Goal: Information Seeking & Learning: Learn about a topic

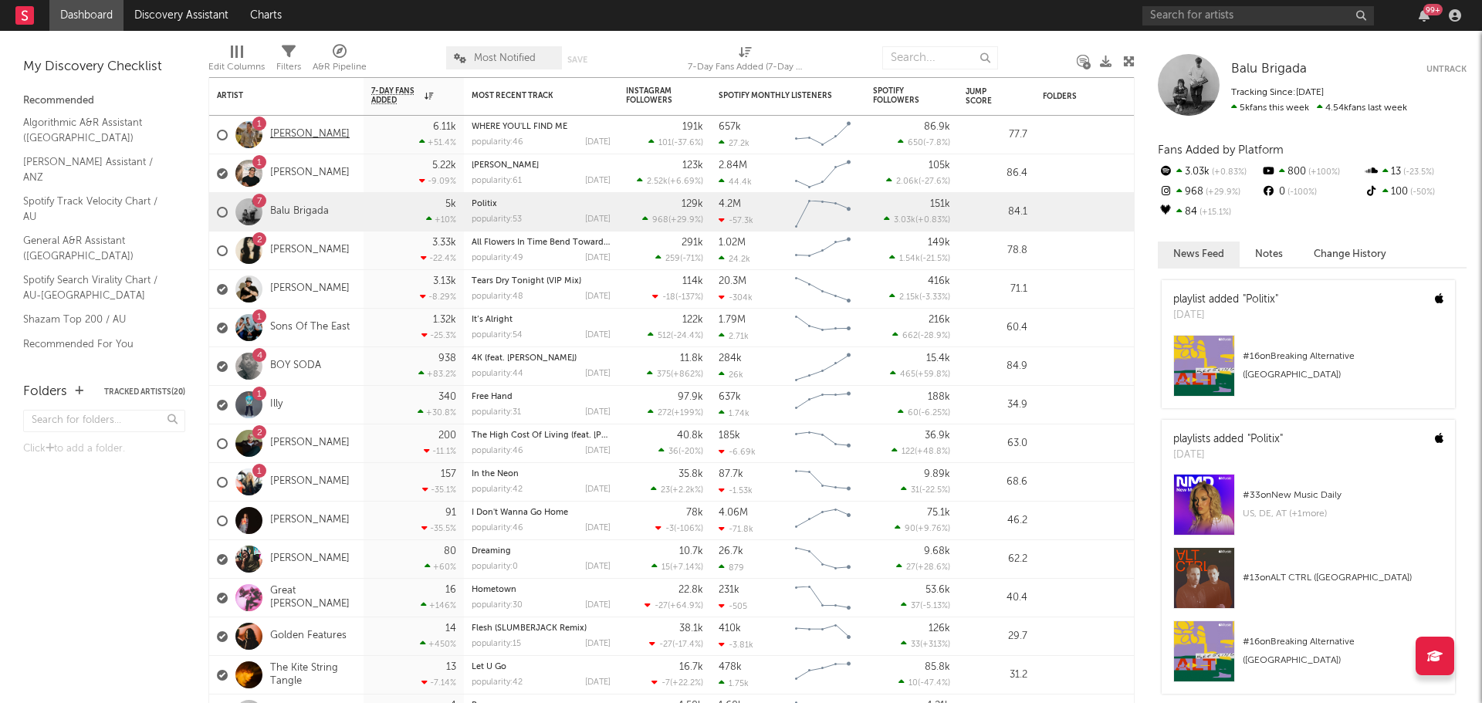
click at [323, 131] on link "[PERSON_NAME]" at bounding box center [310, 134] width 80 height 13
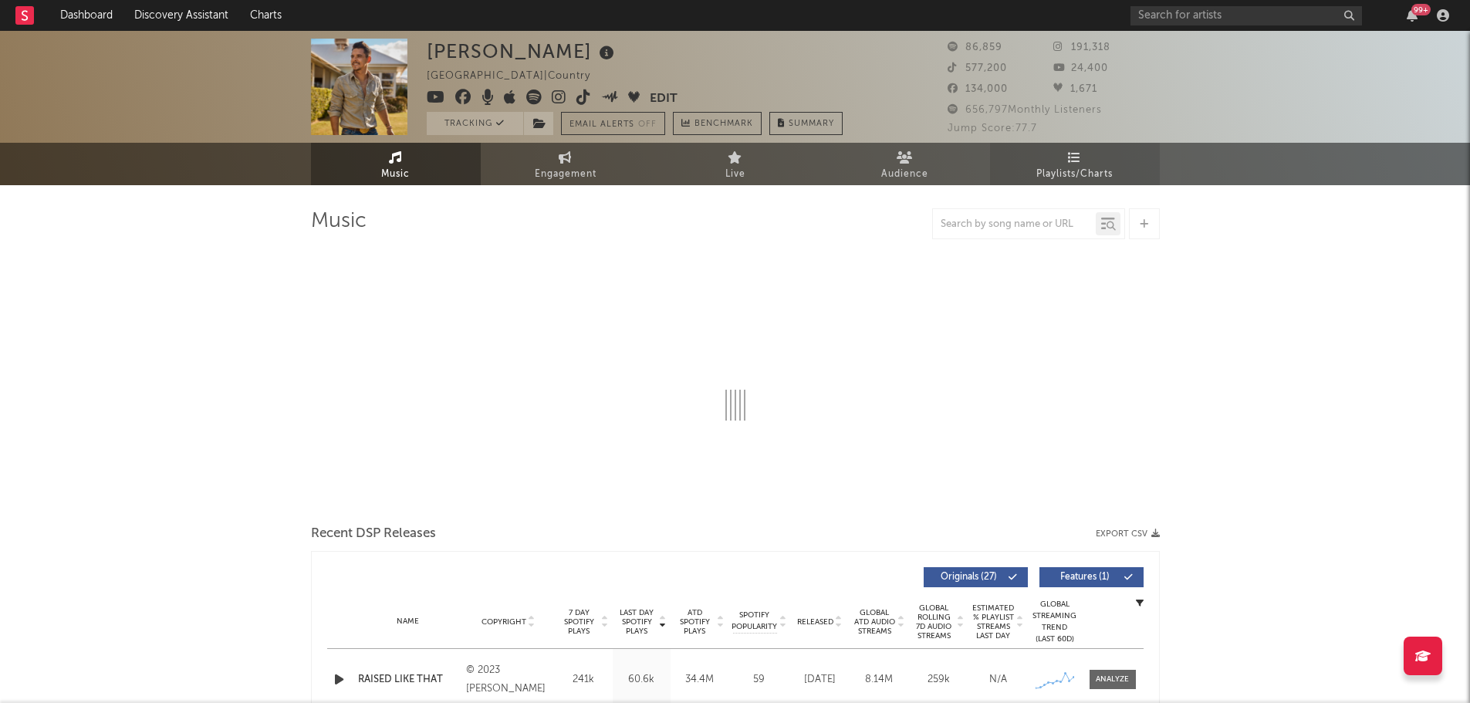
click at [1100, 174] on span "Playlists/Charts" at bounding box center [1075, 174] width 76 height 19
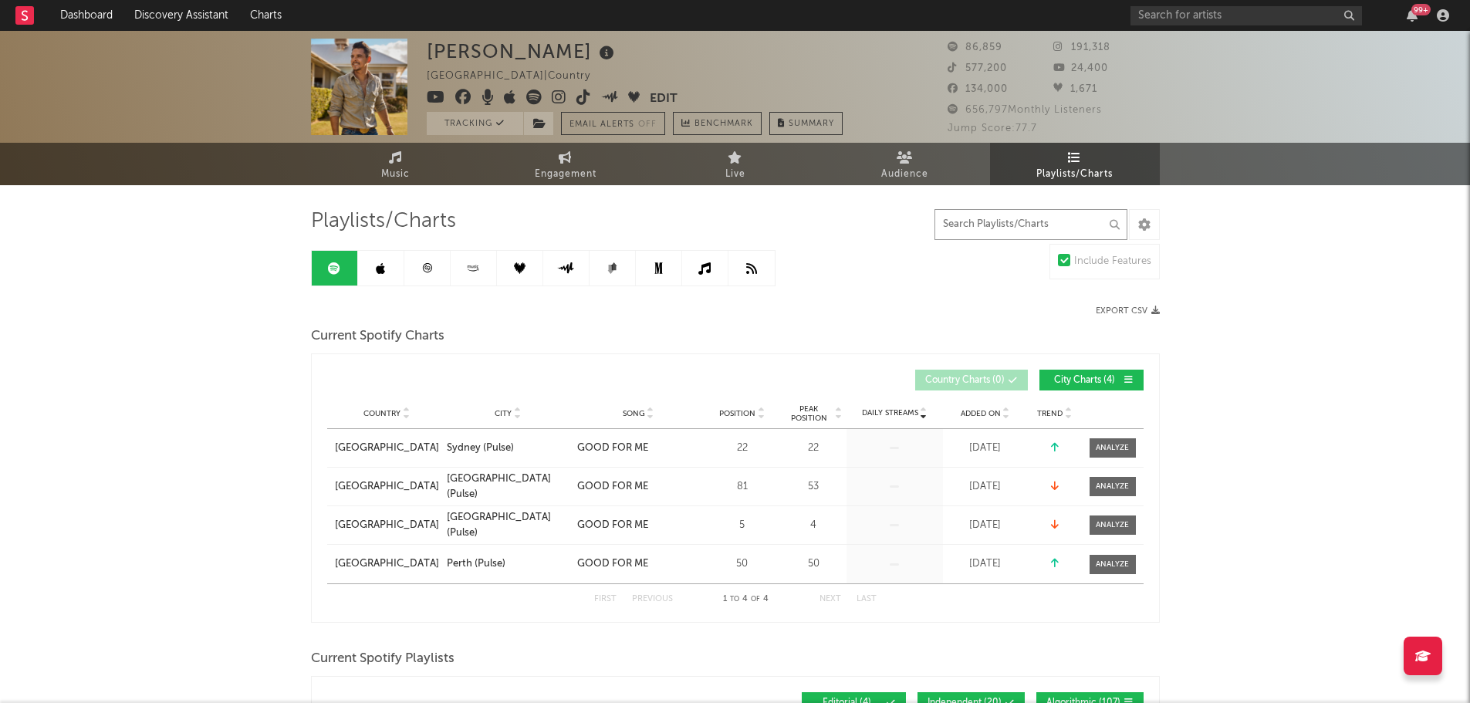
click at [970, 233] on input "text" at bounding box center [1031, 224] width 193 height 31
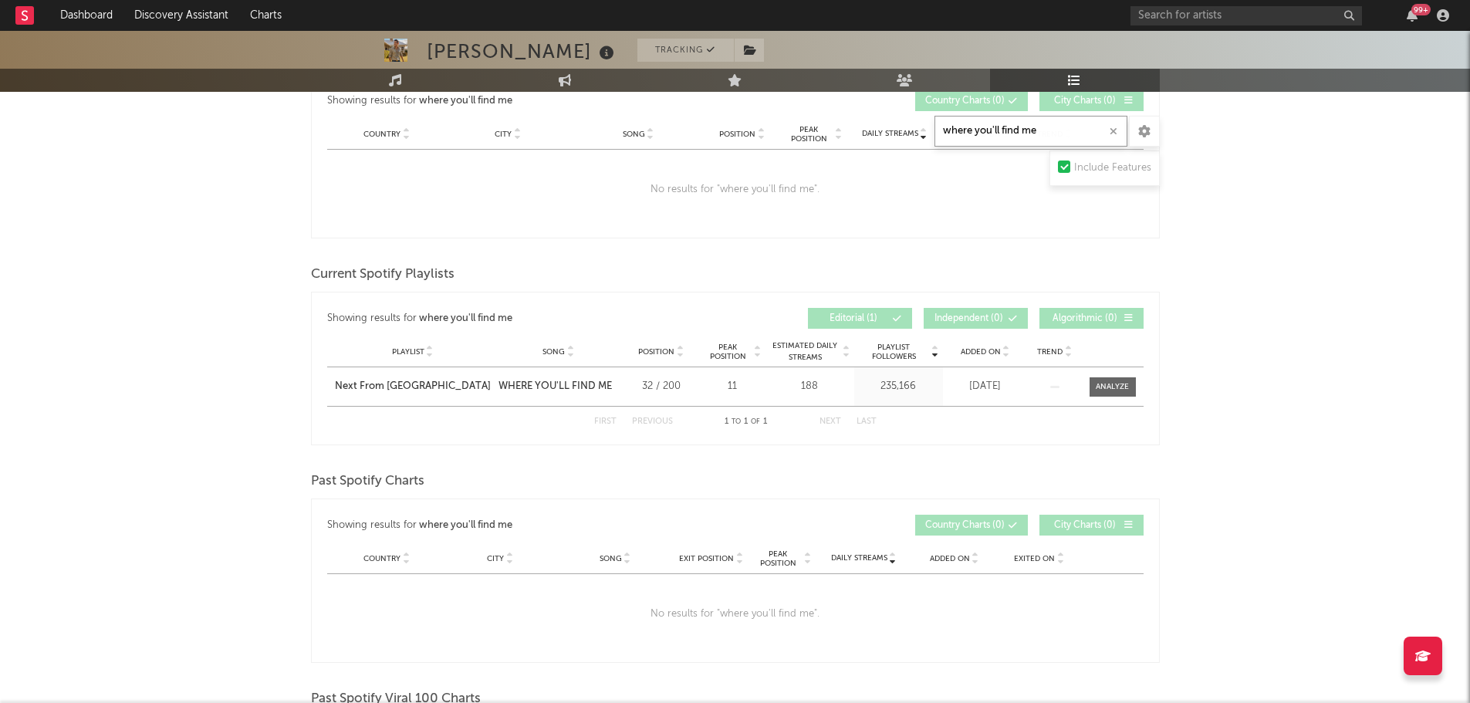
scroll to position [309, 0]
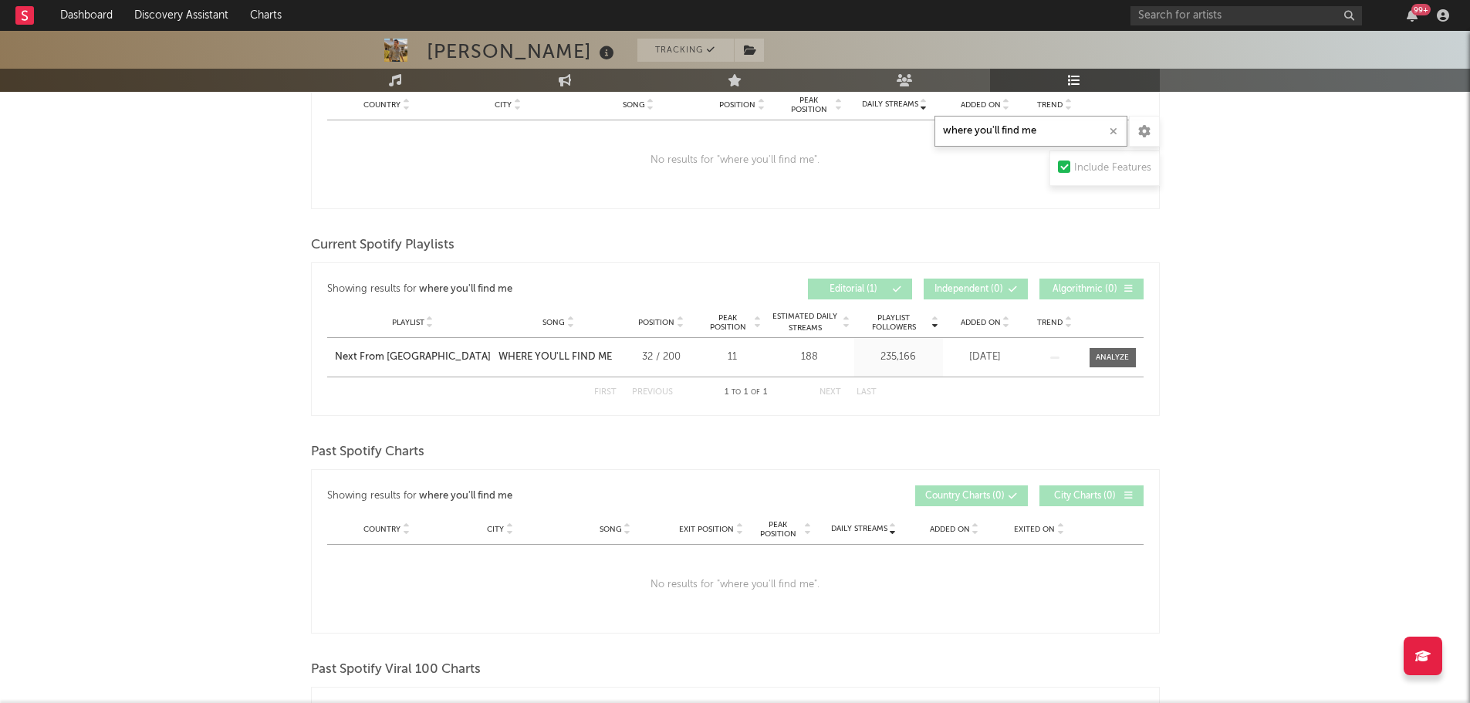
type input "where you'll find me"
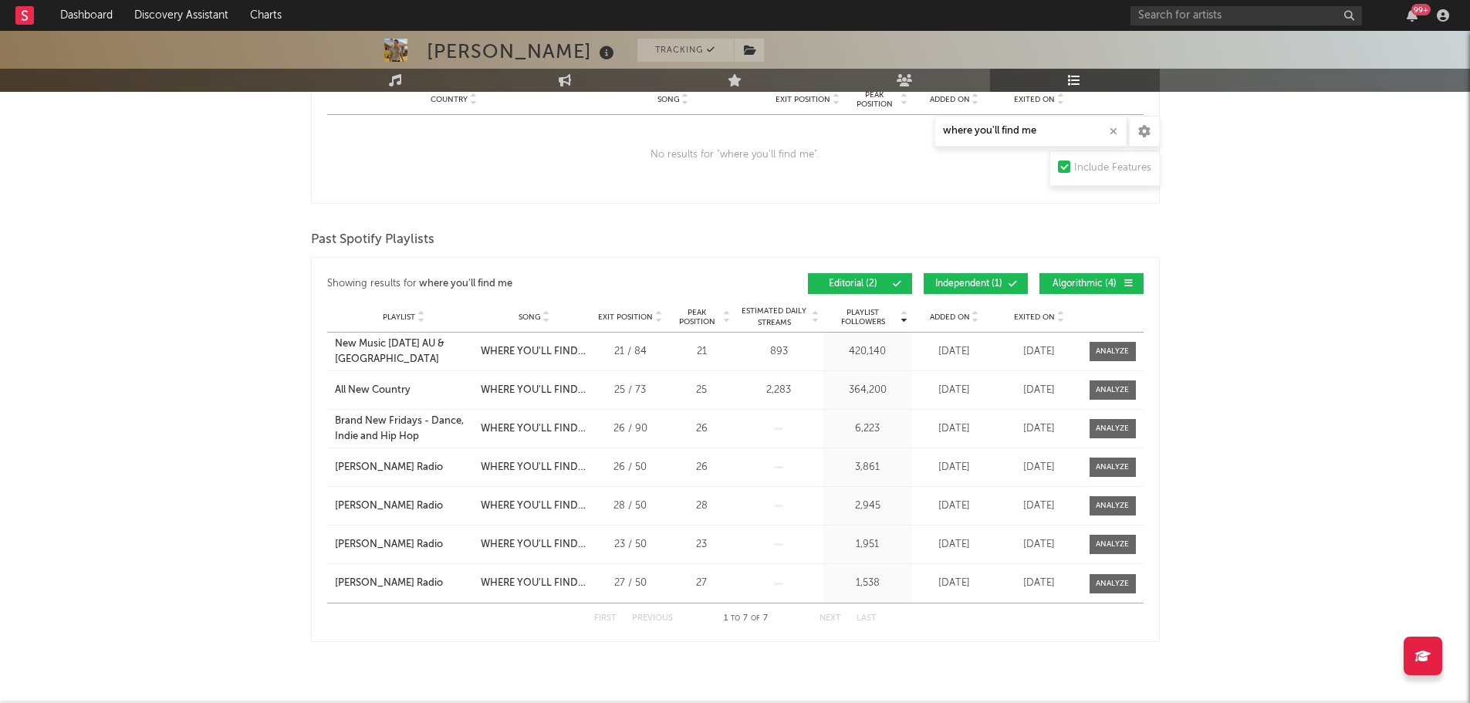
scroll to position [983, 0]
